Goal: Find specific page/section: Find specific page/section

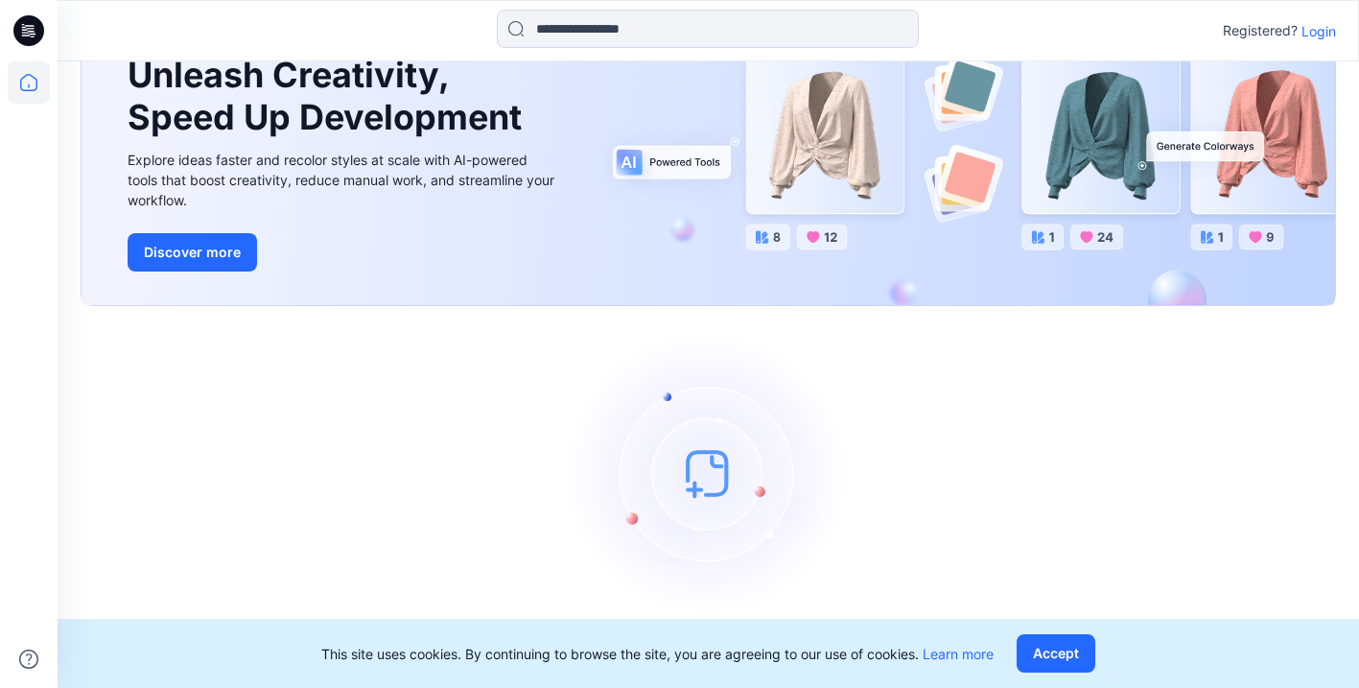
scroll to position [122, 0]
click at [1324, 31] on p "Login" at bounding box center [1319, 31] width 35 height 20
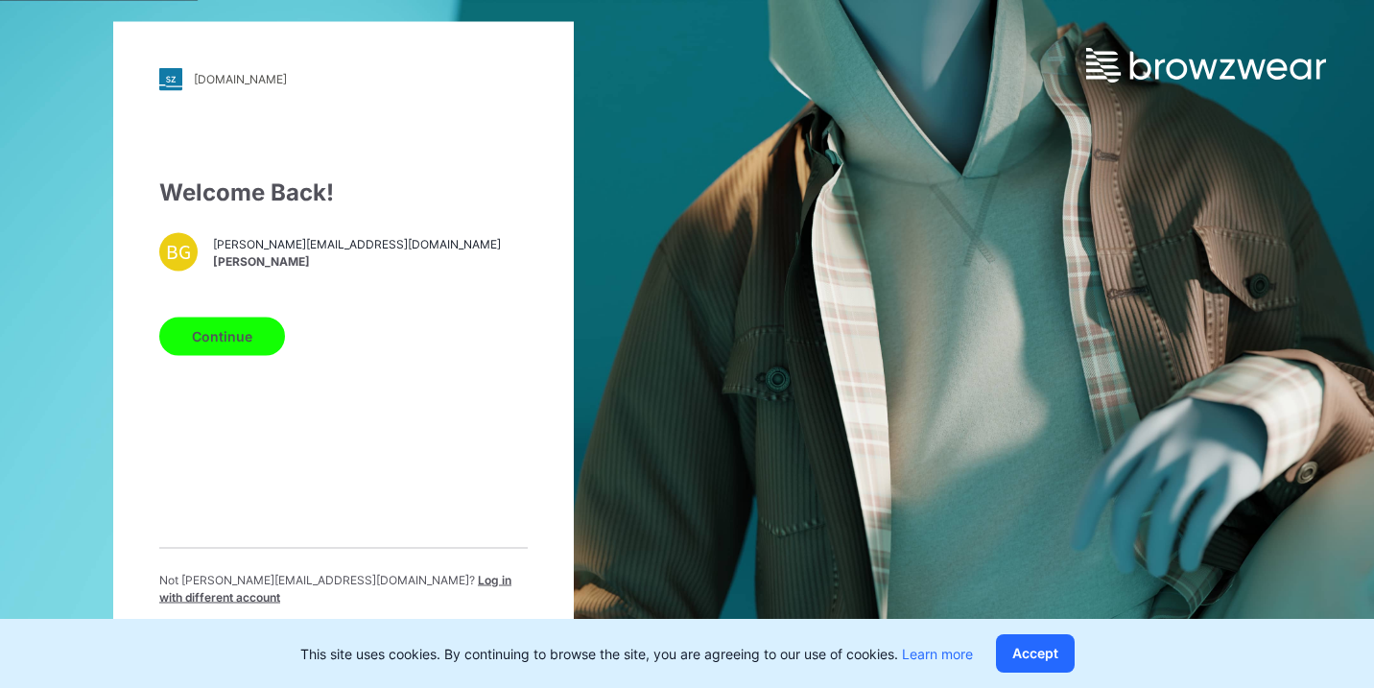
click at [214, 322] on div "Continue" at bounding box center [343, 332] width 368 height 46
click at [210, 336] on button "Continue" at bounding box center [222, 336] width 126 height 38
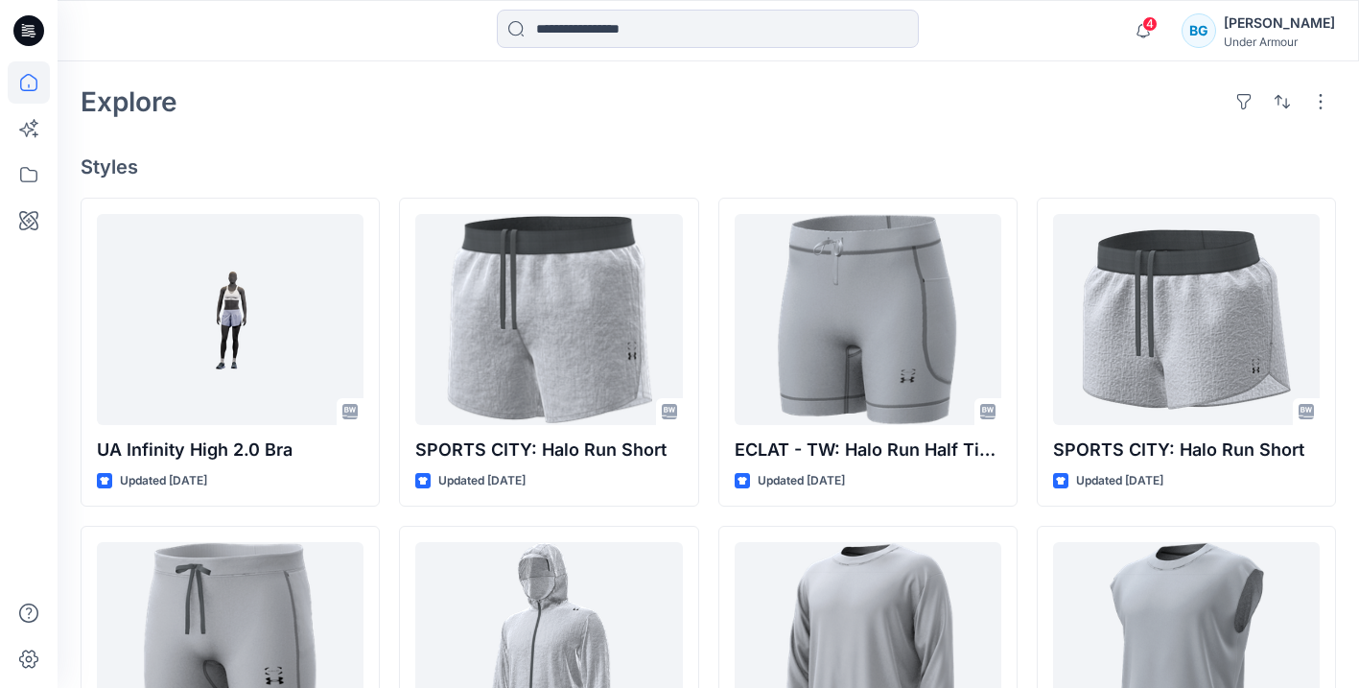
scroll to position [474, 0]
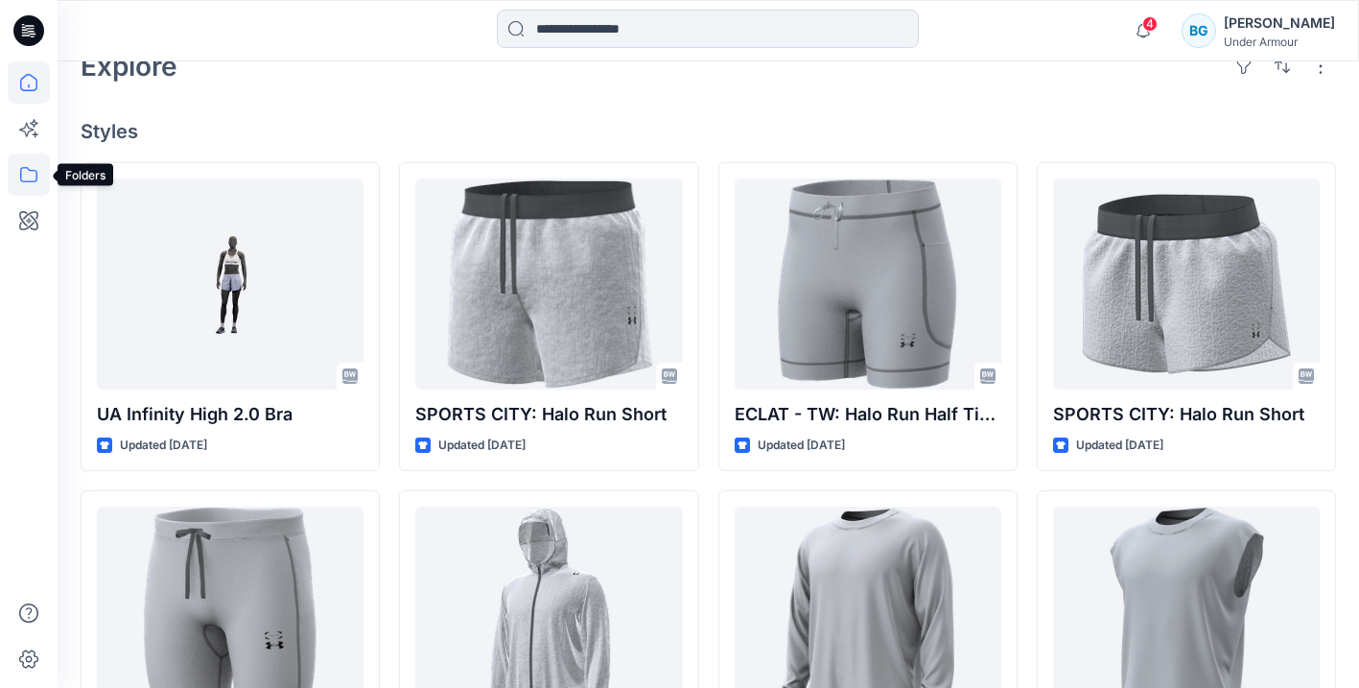
click at [33, 175] on icon at bounding box center [29, 174] width 42 height 42
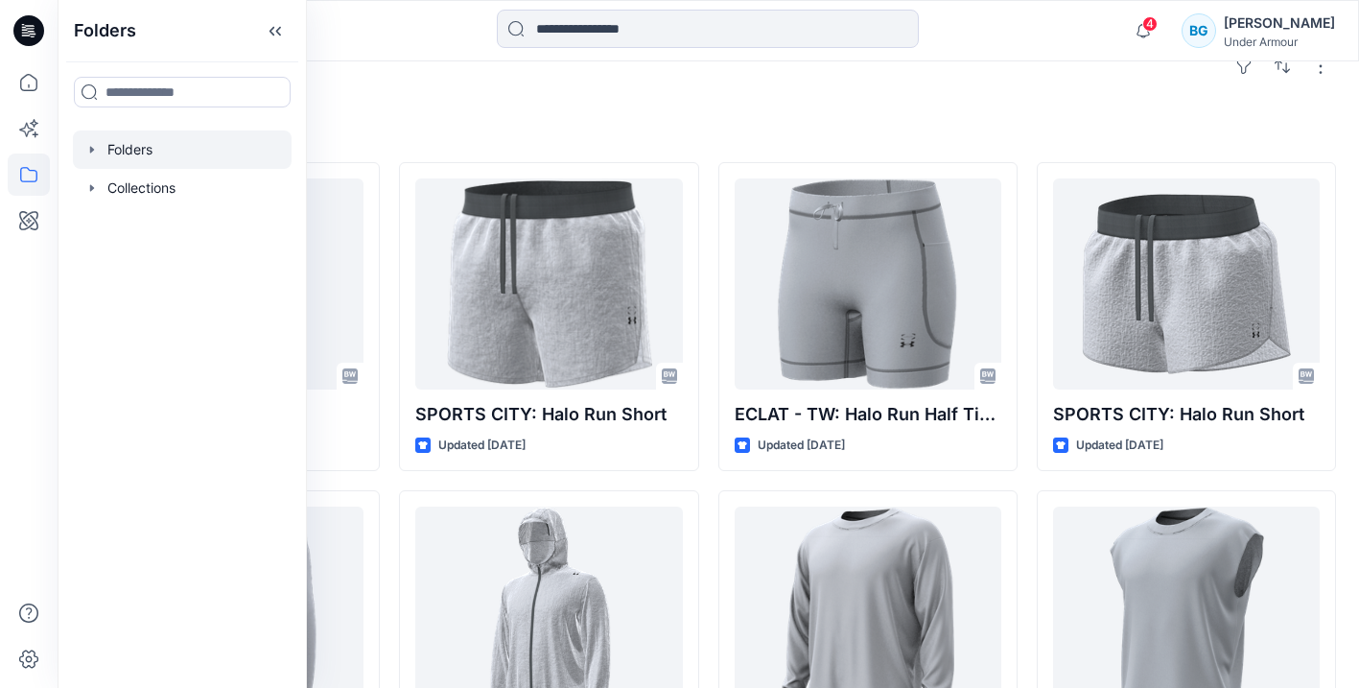
click at [147, 148] on div at bounding box center [182, 149] width 219 height 38
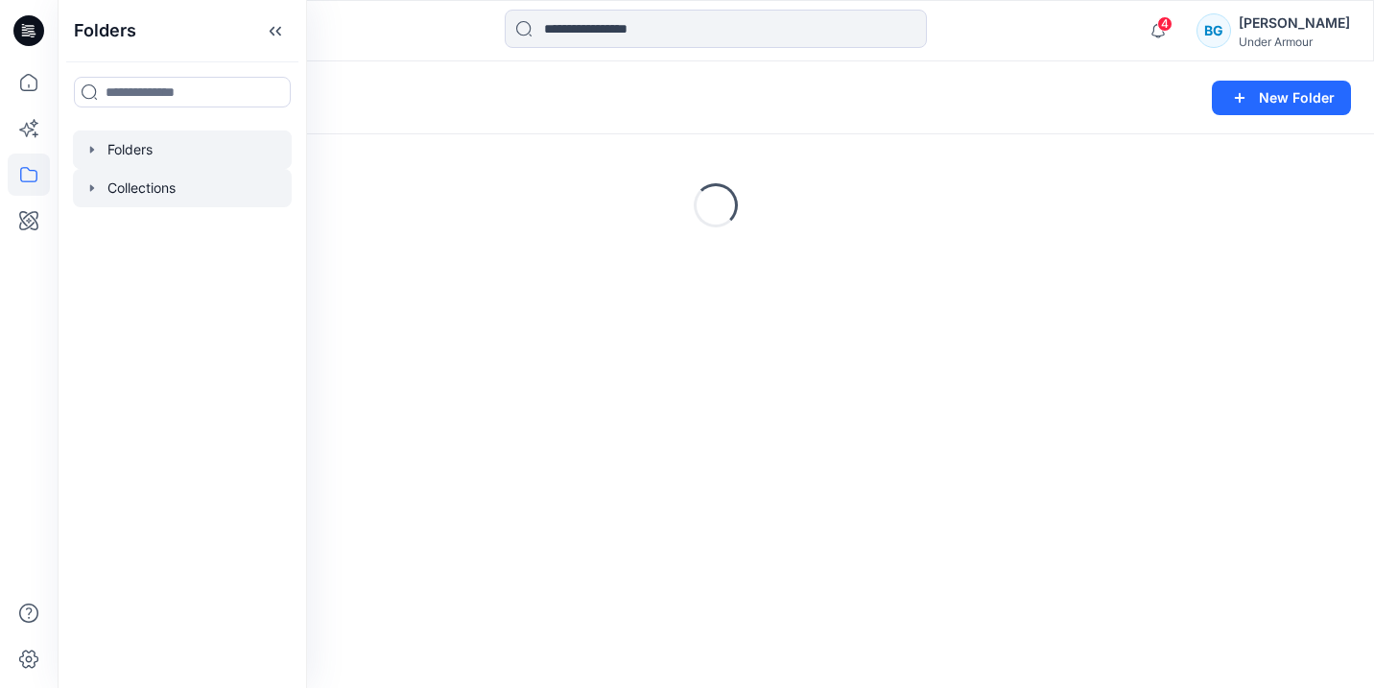
click at [92, 187] on icon "button" at bounding box center [92, 187] width 4 height 7
click at [92, 146] on icon "button" at bounding box center [91, 149] width 15 height 15
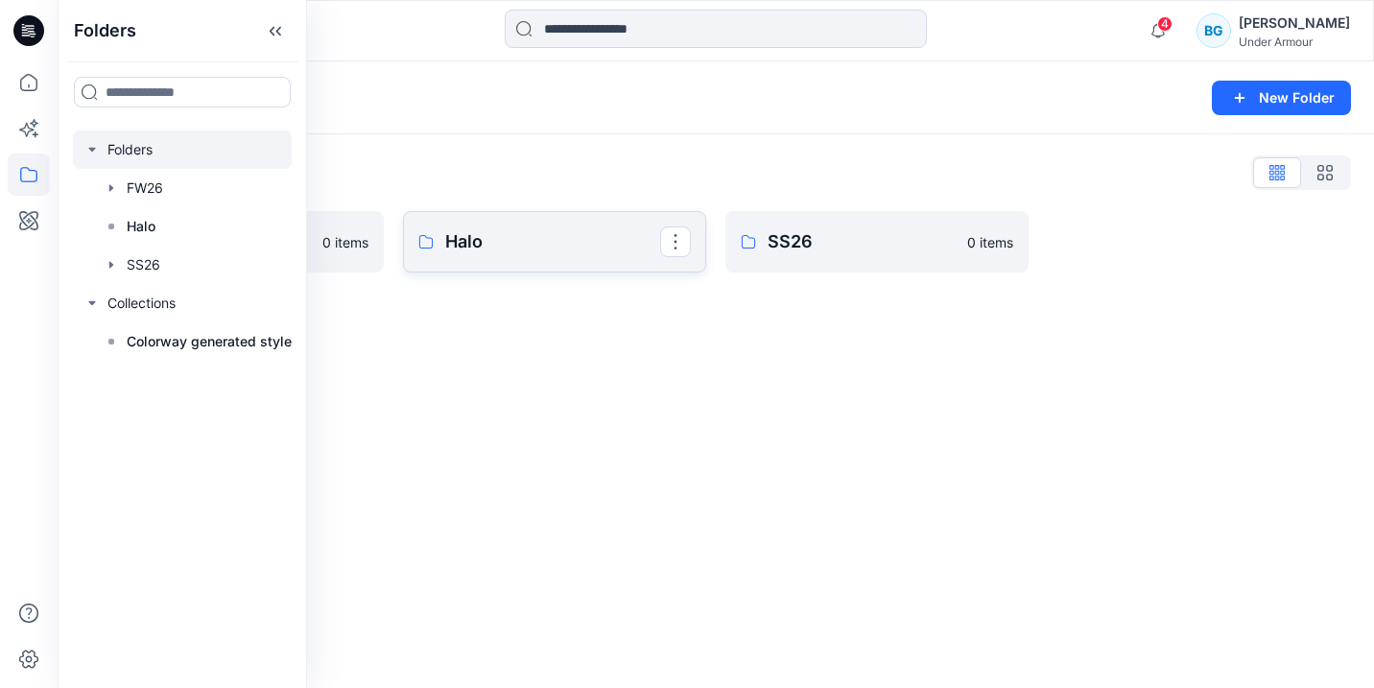
click at [525, 238] on p "Halo" at bounding box center [552, 241] width 215 height 27
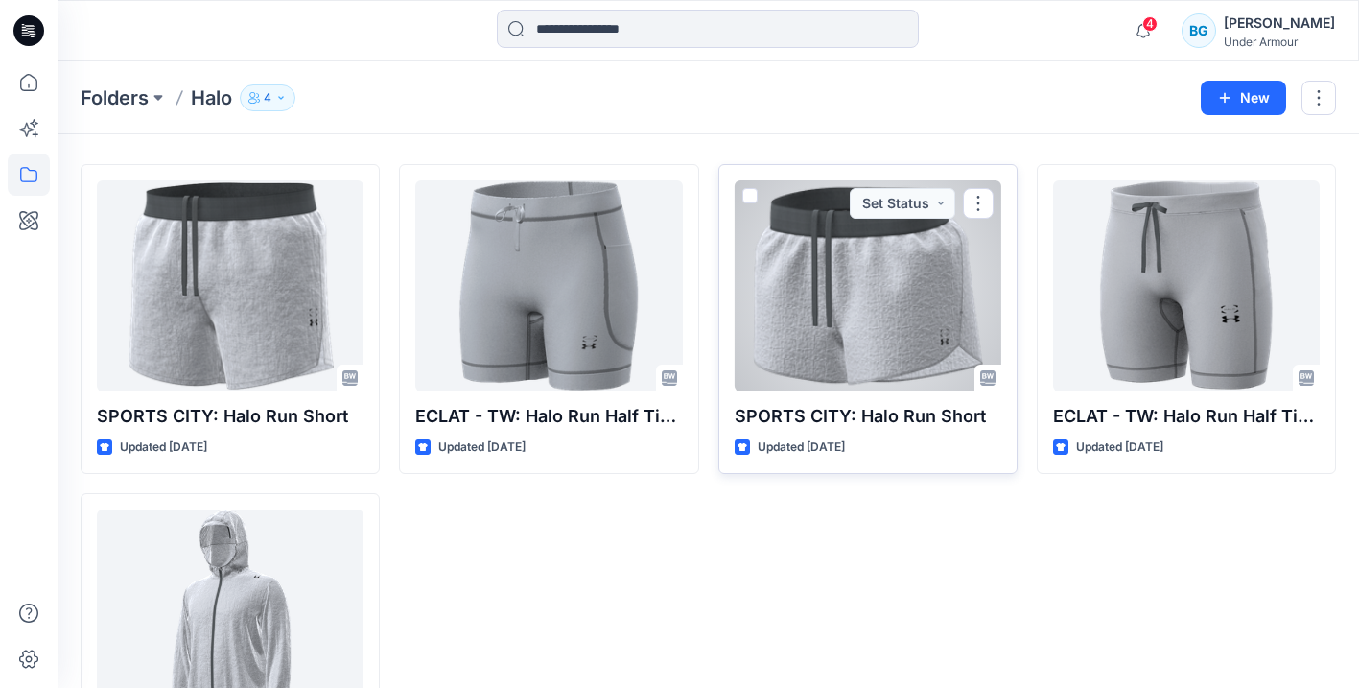
scroll to position [59, 0]
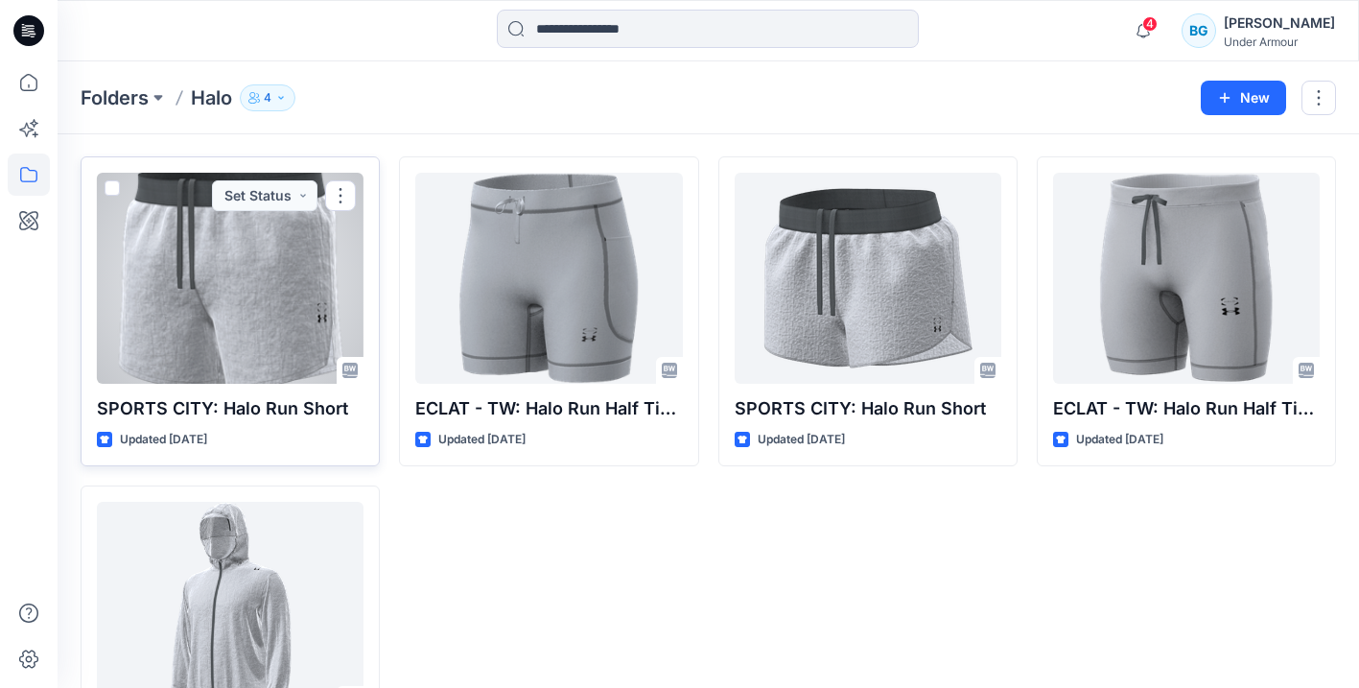
click at [242, 280] on div at bounding box center [230, 278] width 267 height 211
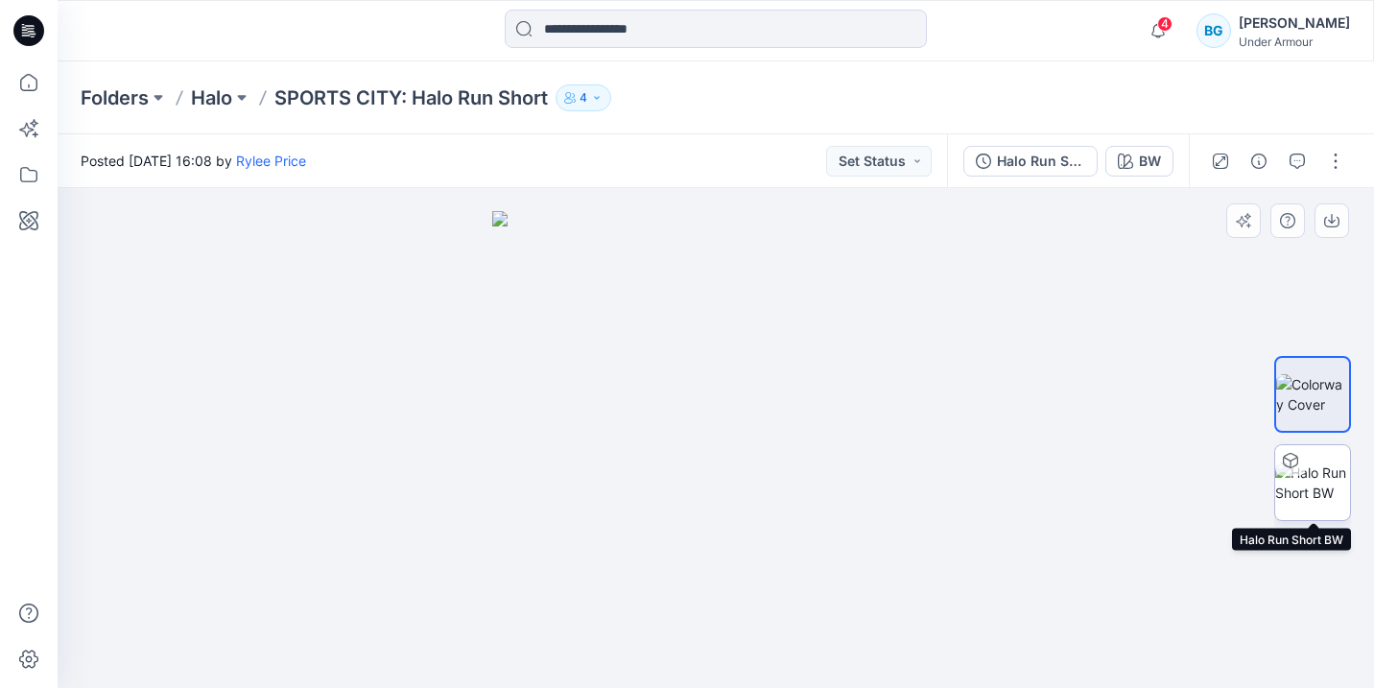
click at [1320, 499] on img at bounding box center [1312, 482] width 75 height 40
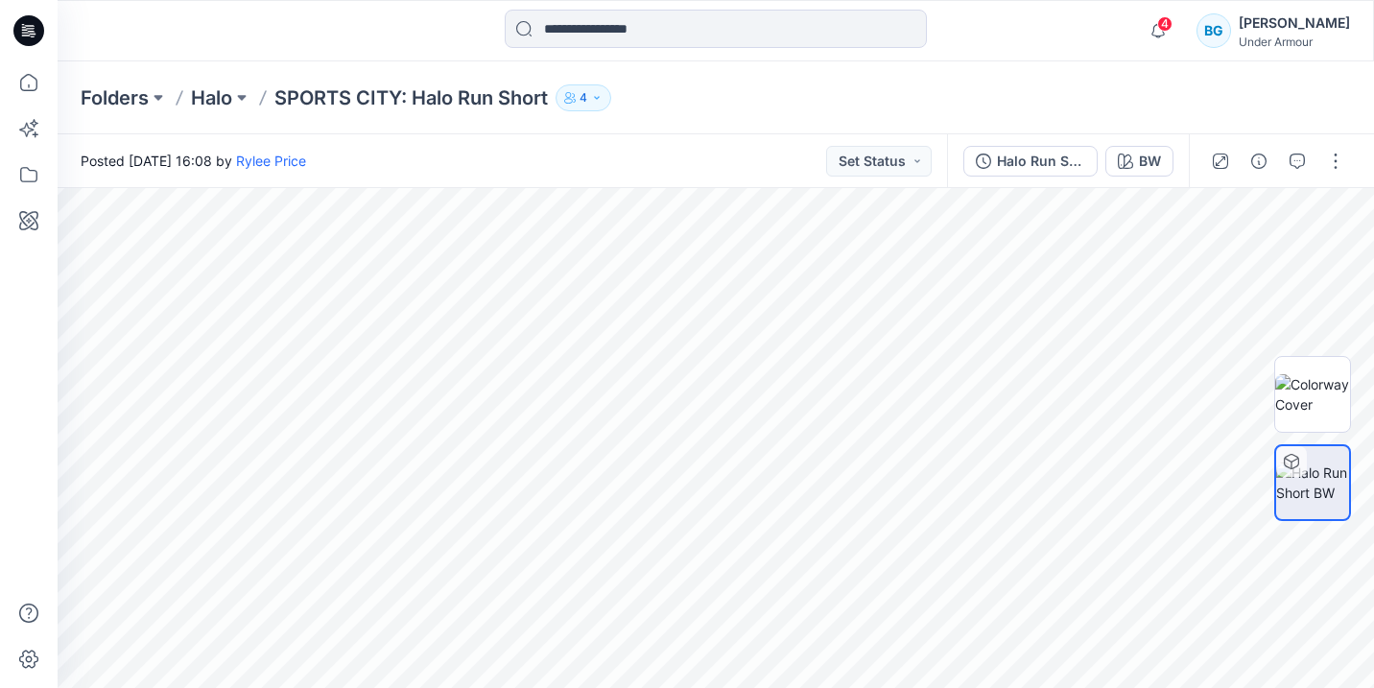
click at [952, 66] on div "Folders Halo SPORTS CITY: Halo Run Short 4" at bounding box center [716, 97] width 1316 height 73
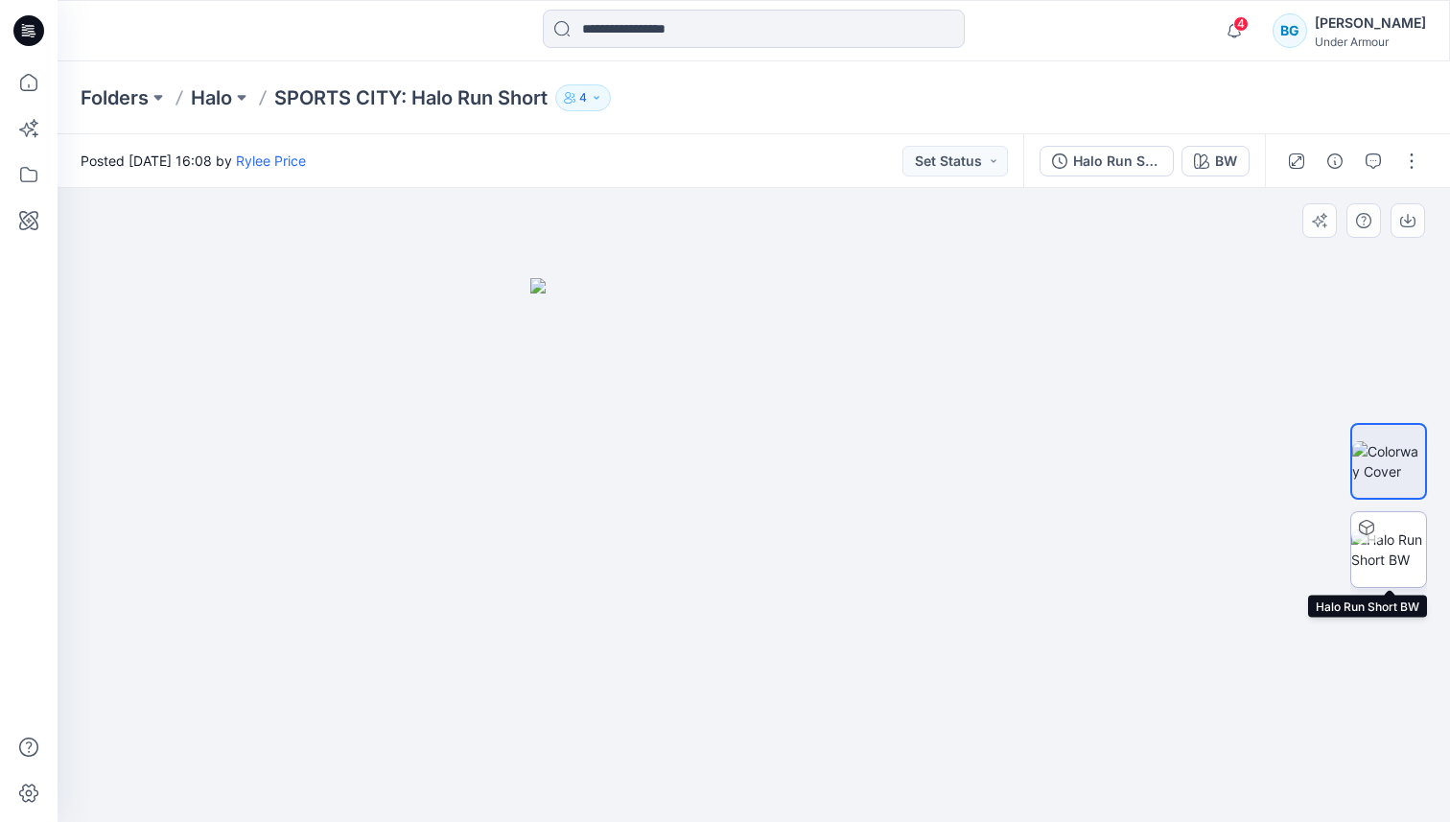
click at [1390, 545] on img at bounding box center [1388, 549] width 75 height 40
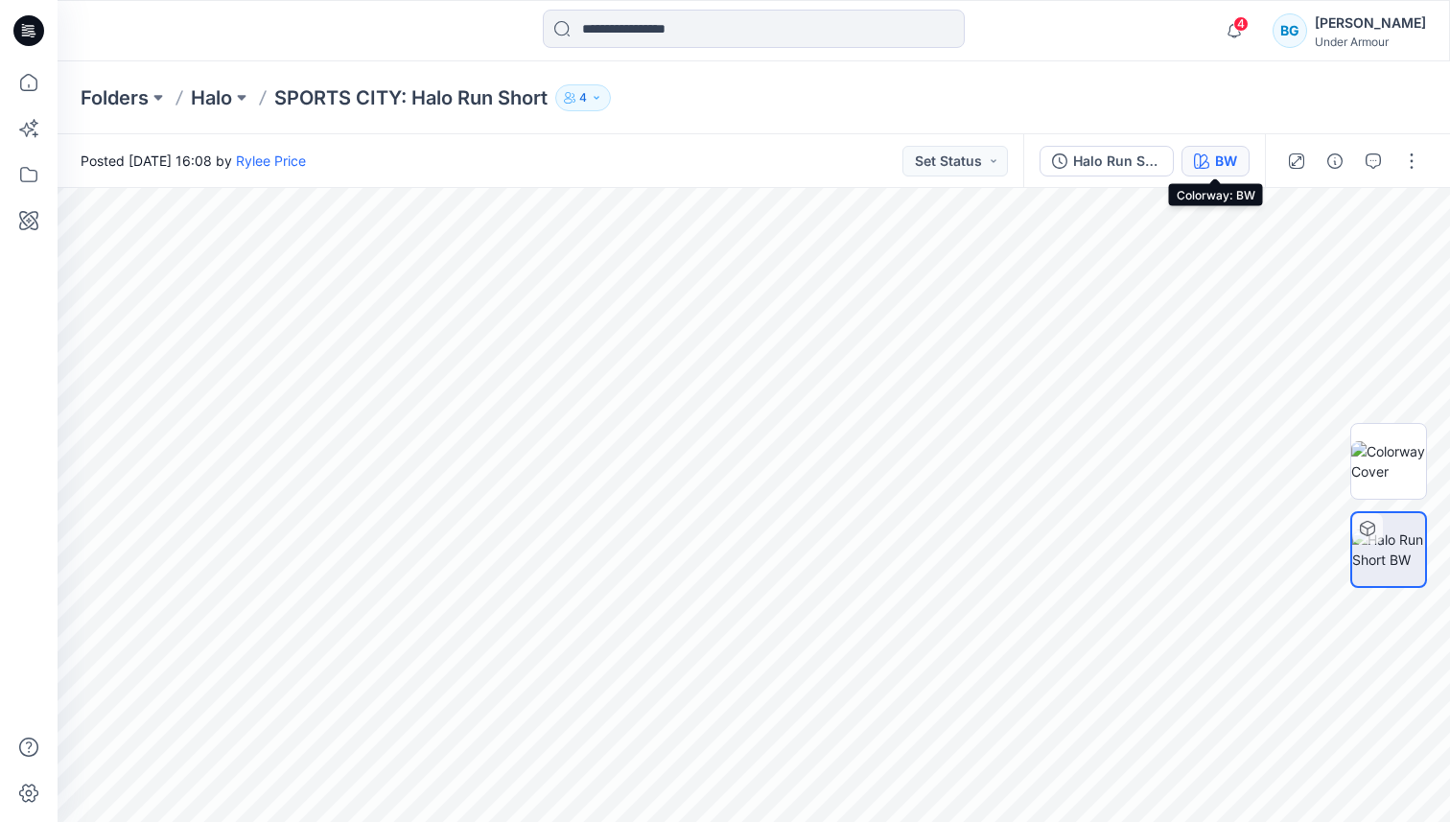
click at [1215, 156] on div "BW" at bounding box center [1226, 161] width 22 height 21
